Goal: Check status: Check status

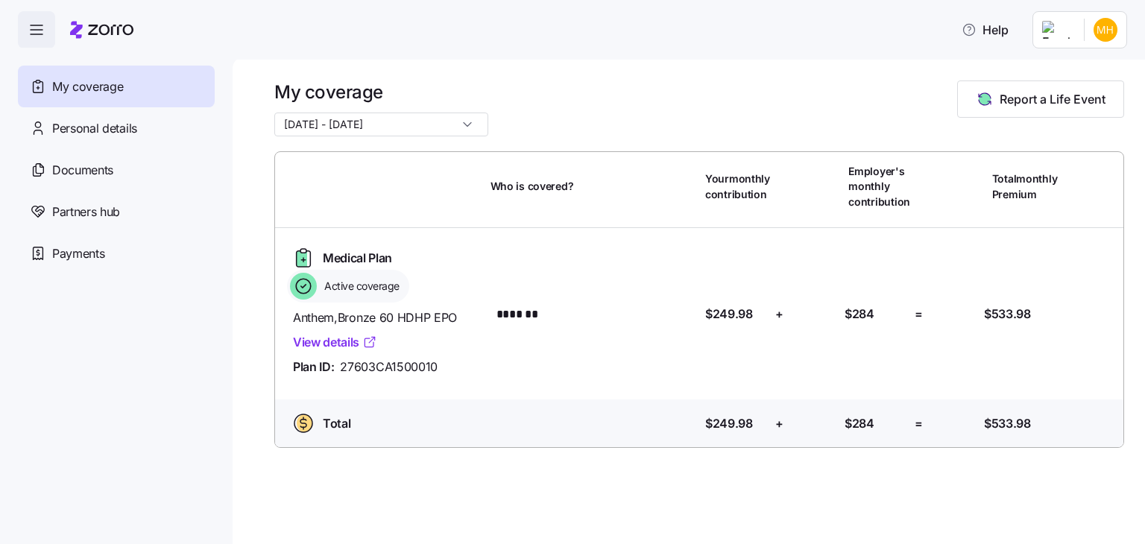
click at [319, 344] on link "View details" at bounding box center [335, 342] width 84 height 19
